Goal: Complete application form: Complete application form

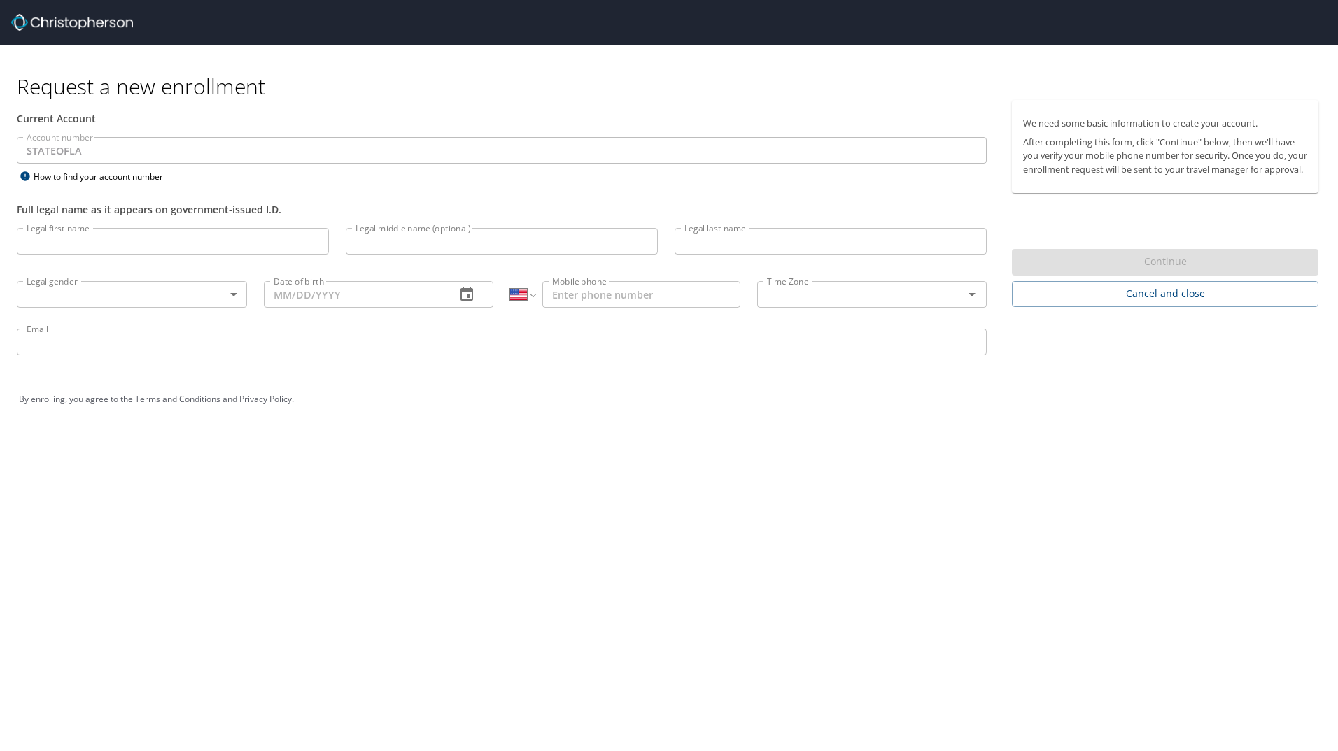
select select "US"
click at [151, 246] on input "Legal first name" at bounding box center [173, 241] width 312 height 27
type input "[PERSON_NAME]"
type input "Tsui"
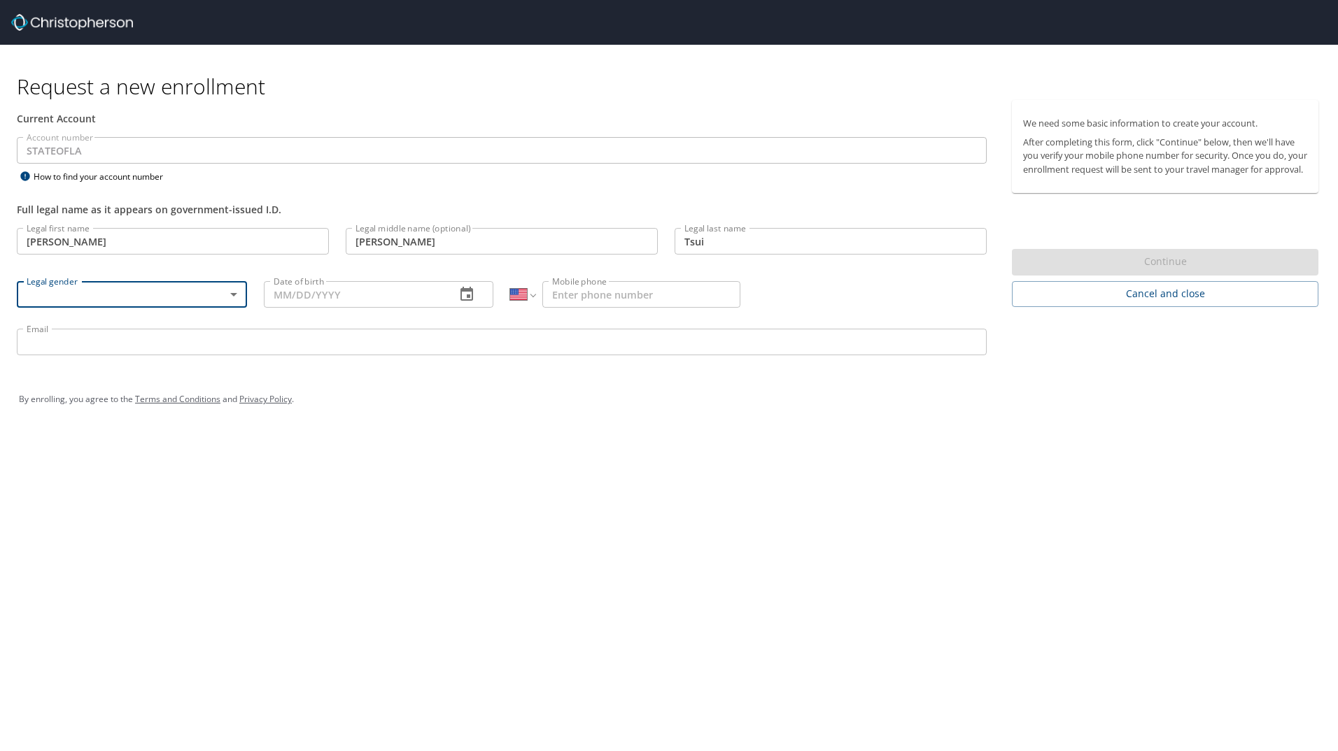
click at [174, 289] on body "Request a new enrollment Current Account Account number STATEOFLA Account numbe…" at bounding box center [669, 375] width 1338 height 751
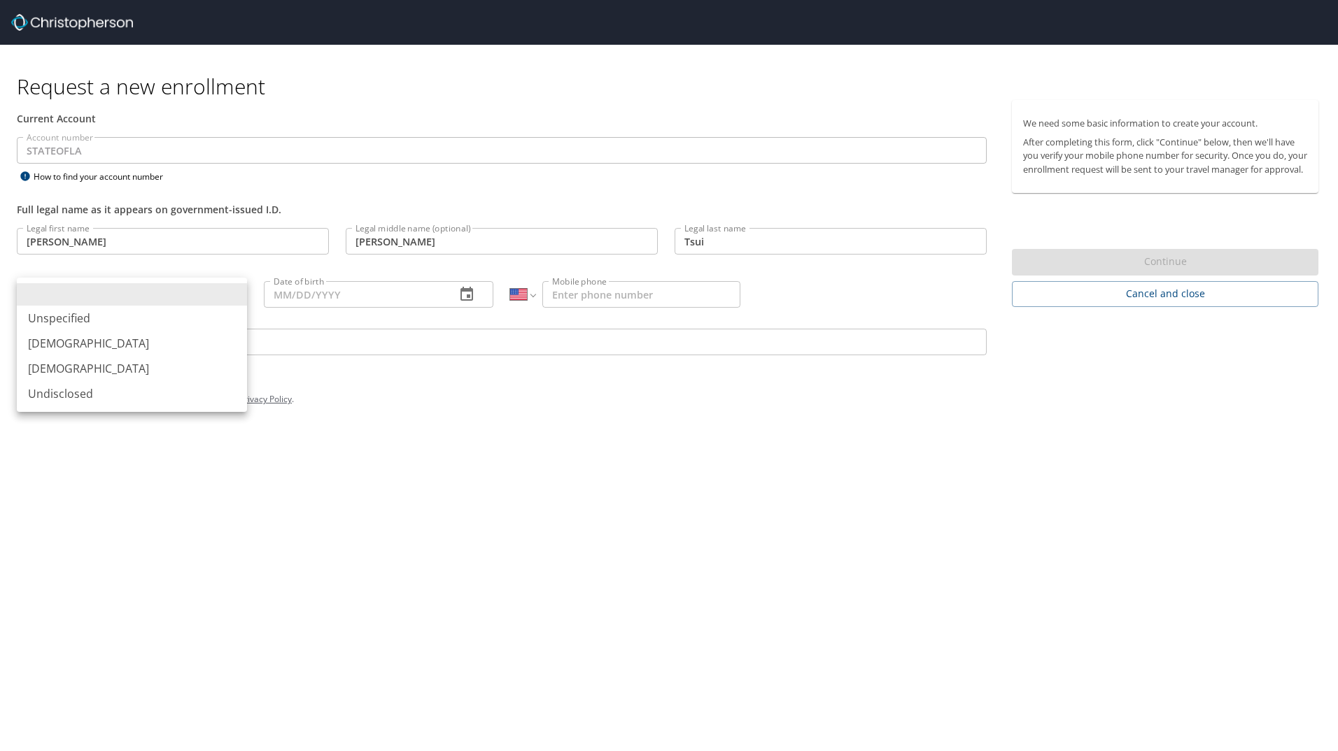
click at [153, 359] on li "[DEMOGRAPHIC_DATA]" at bounding box center [132, 368] width 230 height 25
type input "[DEMOGRAPHIC_DATA]"
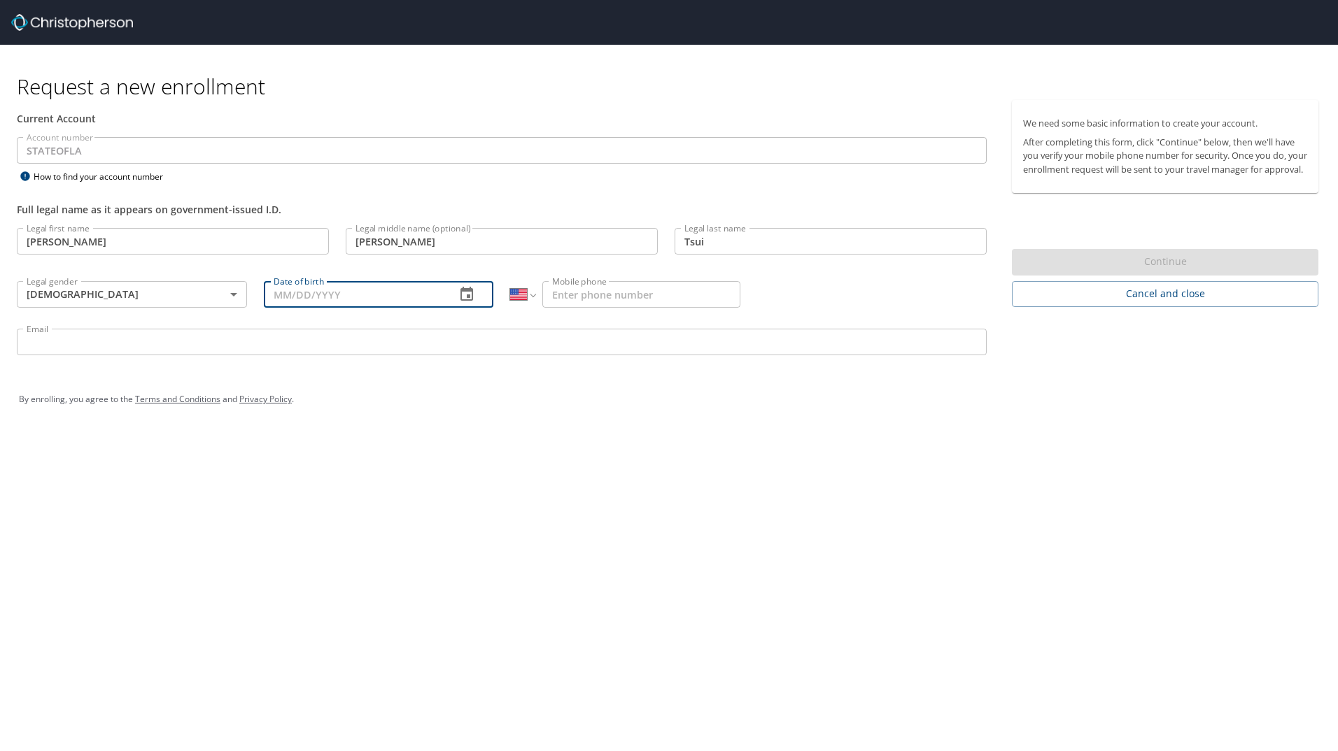
click at [341, 302] on input "Date of birth" at bounding box center [354, 294] width 181 height 27
type input "[DATE]"
click at [601, 295] on input "Mobile phone" at bounding box center [641, 294] width 198 height 27
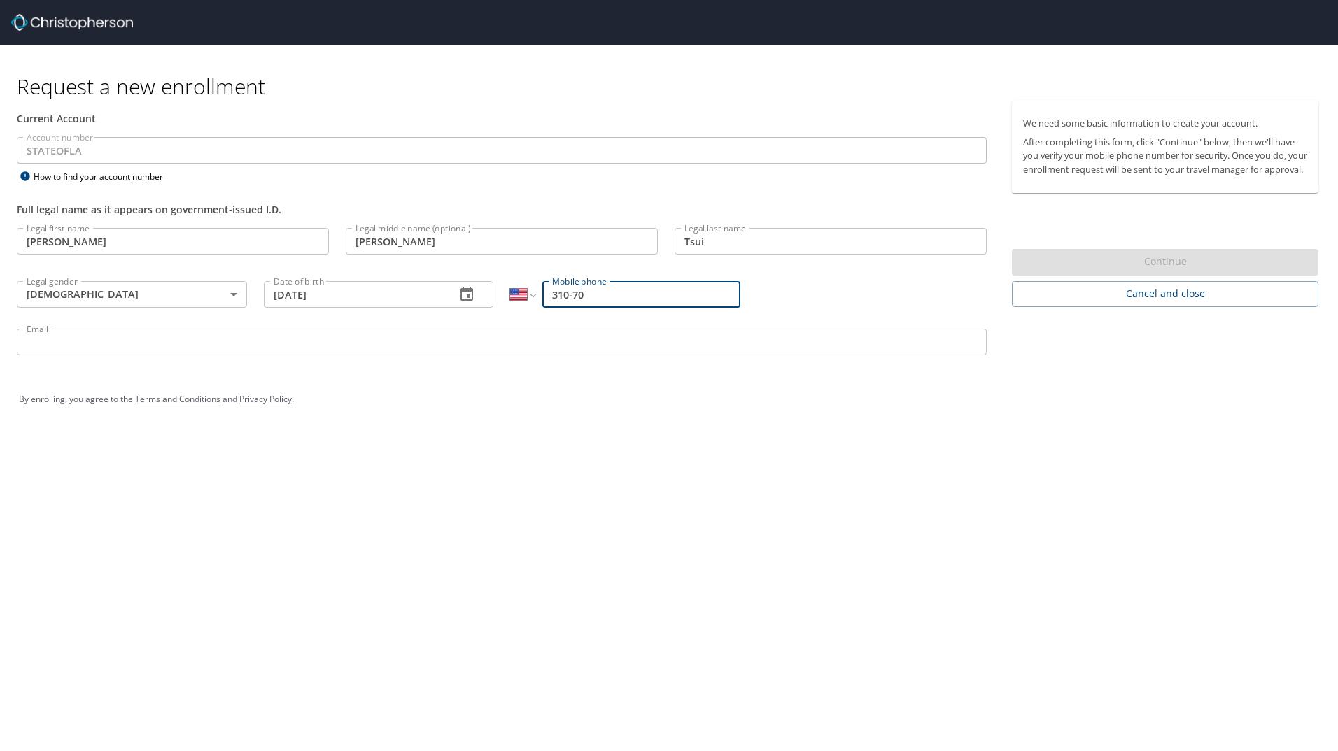
type input "310-709"
select select "CA"
type input "(310) 709-421"
select select "US"
type input "[PHONE_NUMBER]"
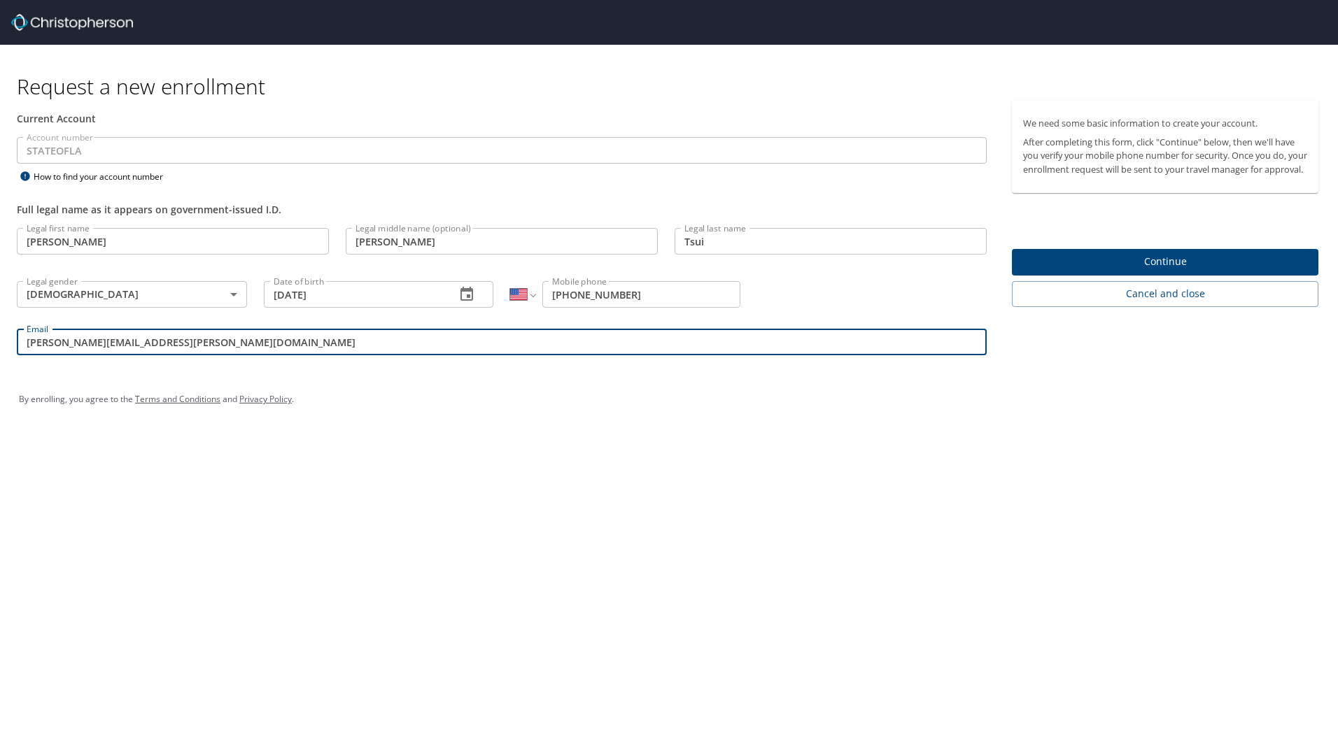
type input "[PERSON_NAME][EMAIL_ADDRESS][PERSON_NAME][DOMAIN_NAME]"
click at [1233, 268] on span "Continue" at bounding box center [1165, 261] width 284 height 17
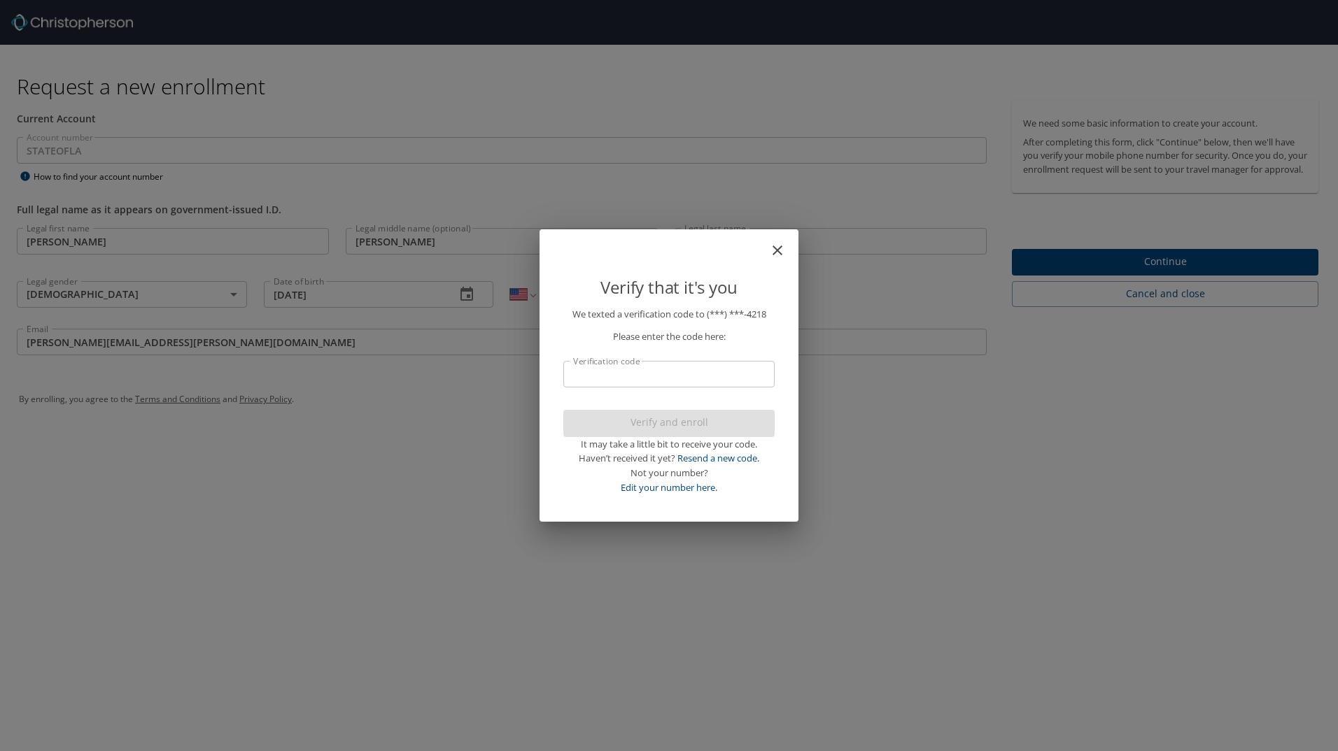
click at [728, 376] on input "Verification code" at bounding box center [668, 374] width 211 height 27
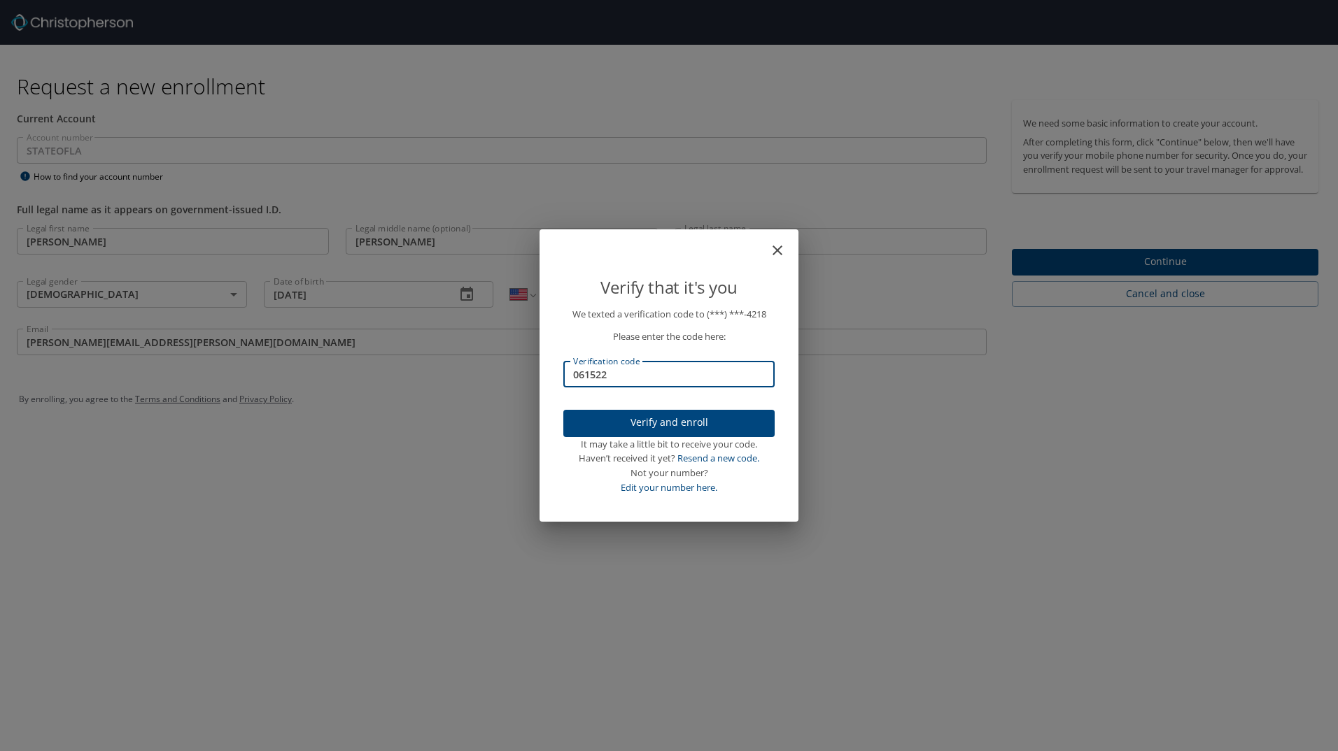
type input "061522"
click at [721, 421] on span "Verify and enroll" at bounding box center [668, 422] width 189 height 17
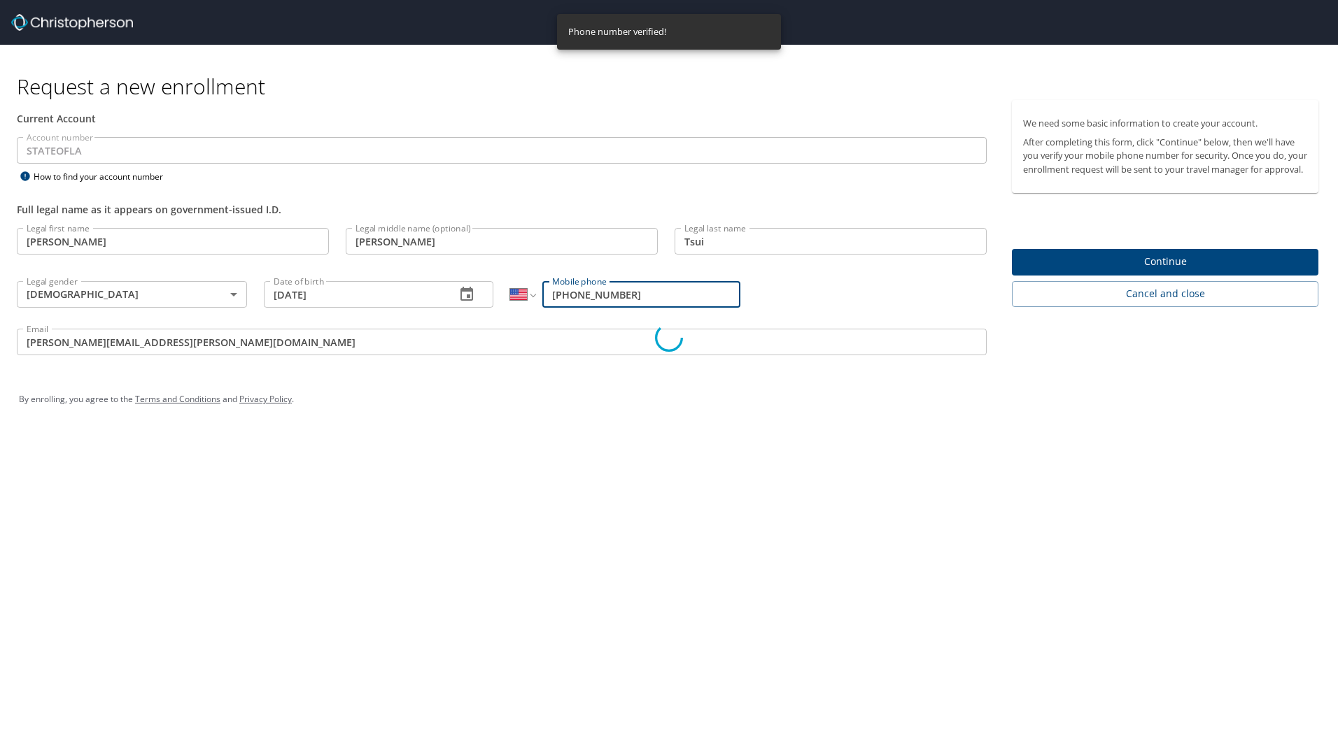
click at [1164, 275] on div "Verify that it's you We texted a verification code to (***) ***- 4218 Please en…" at bounding box center [669, 375] width 1338 height 751
